Goal: Navigation & Orientation: Find specific page/section

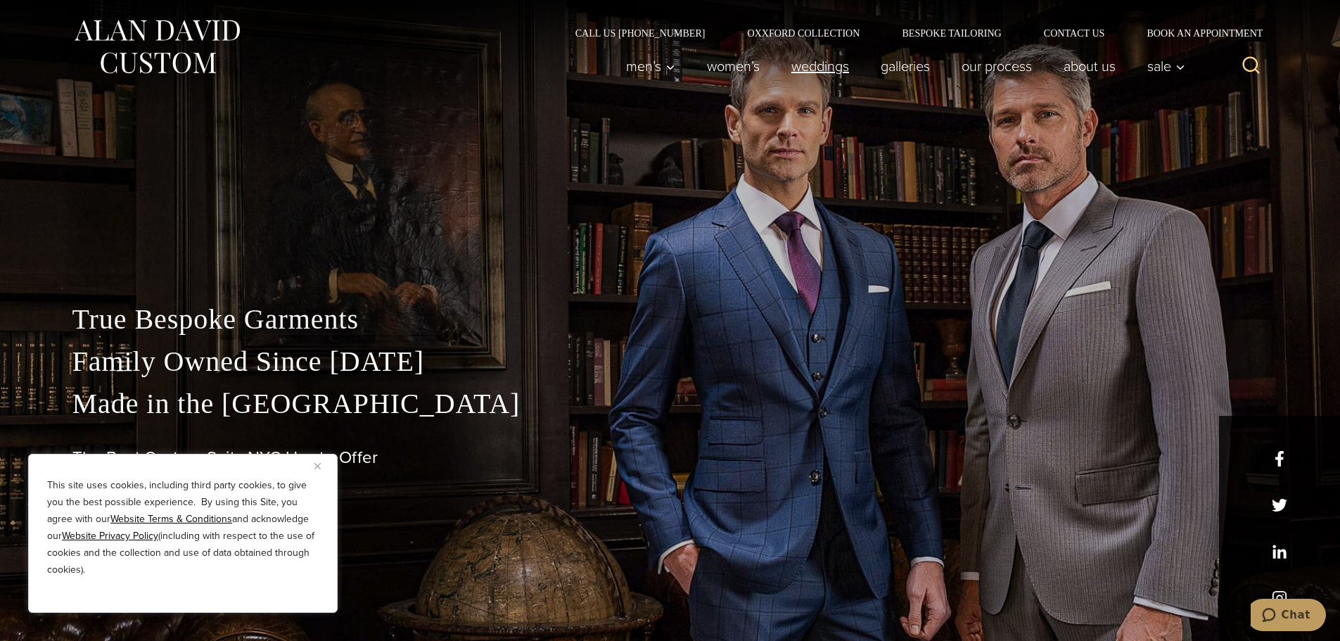
click at [790, 66] on link "weddings" at bounding box center [819, 66] width 89 height 28
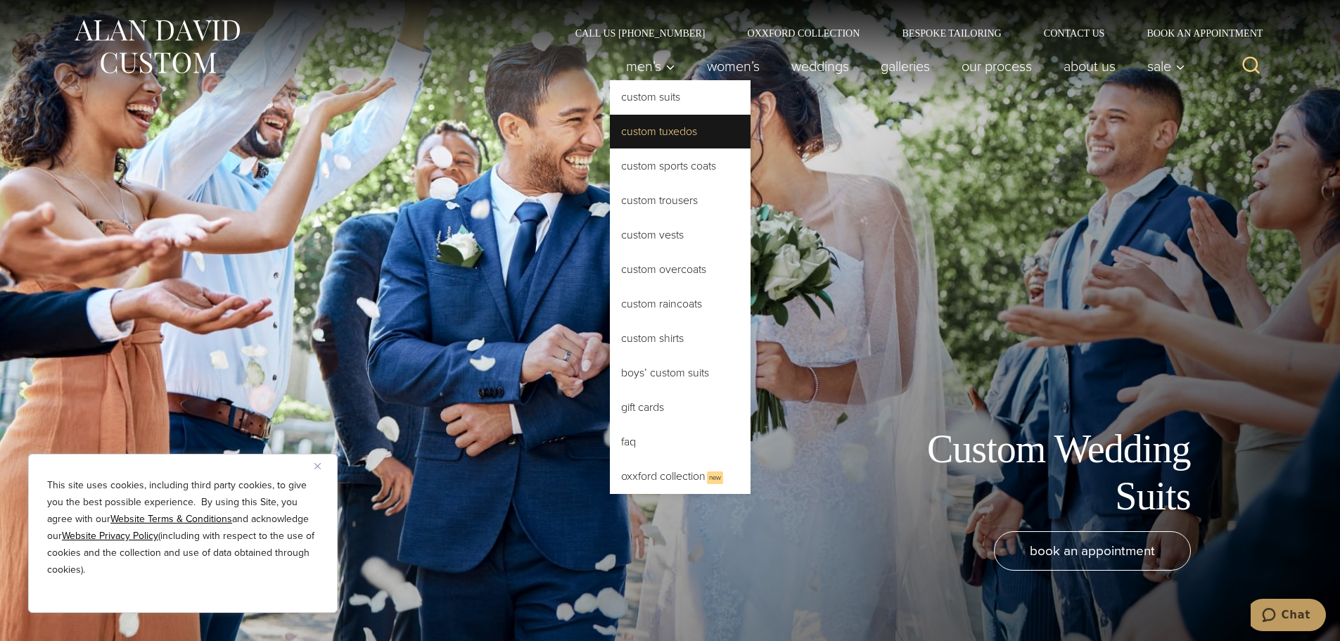
click at [653, 139] on link "Custom Tuxedos" at bounding box center [680, 132] width 141 height 34
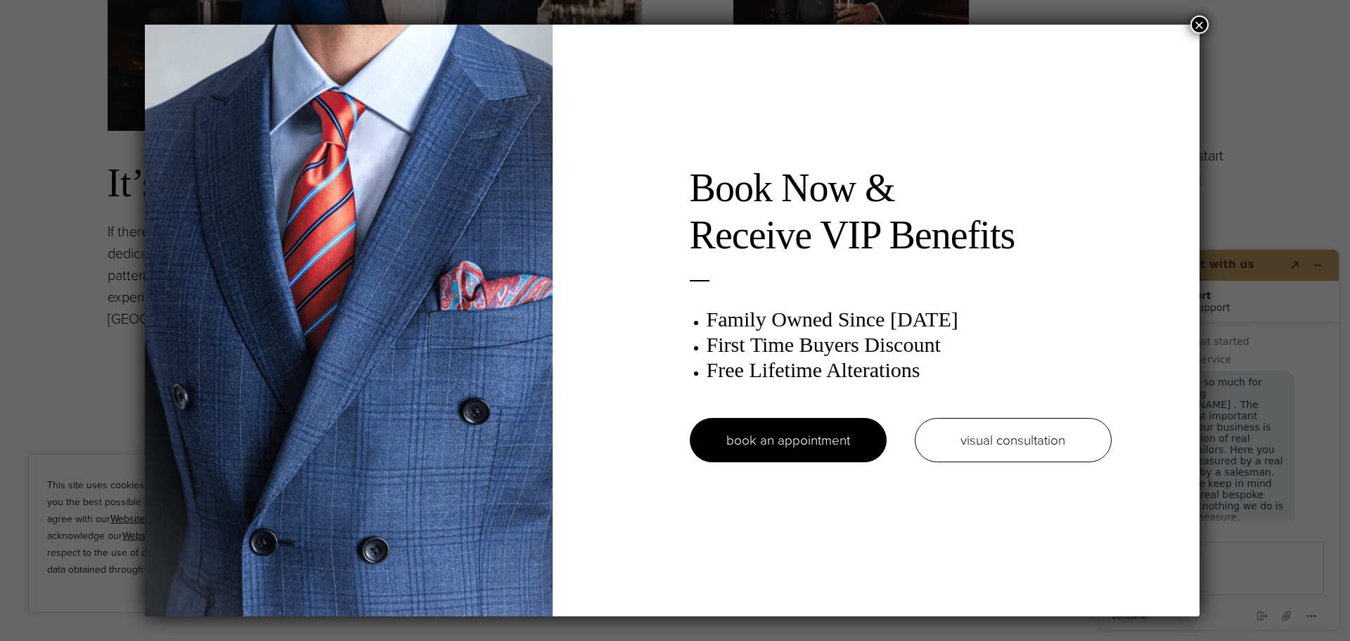
click at [1204, 22] on button "×" at bounding box center [1200, 24] width 18 height 18
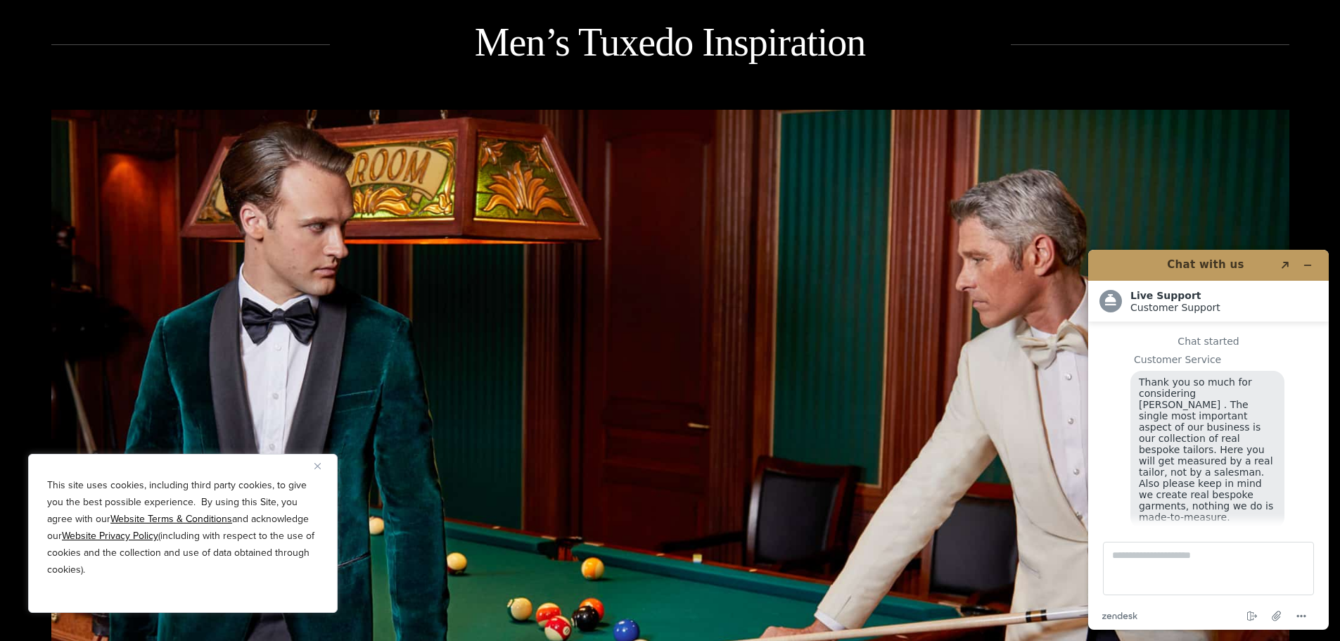
scroll to position [18, 0]
